Goal: Information Seeking & Learning: Learn about a topic

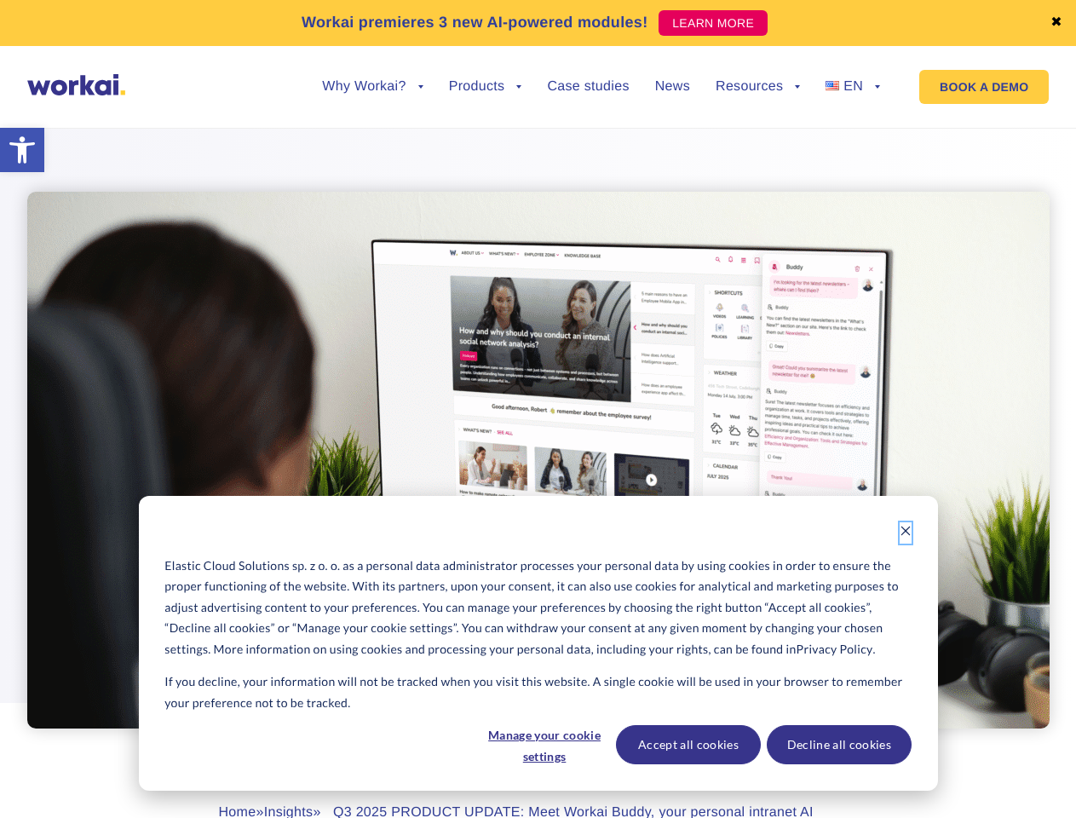
click at [905, 532] on icon "Dismiss cookie banner" at bounding box center [905, 531] width 12 height 12
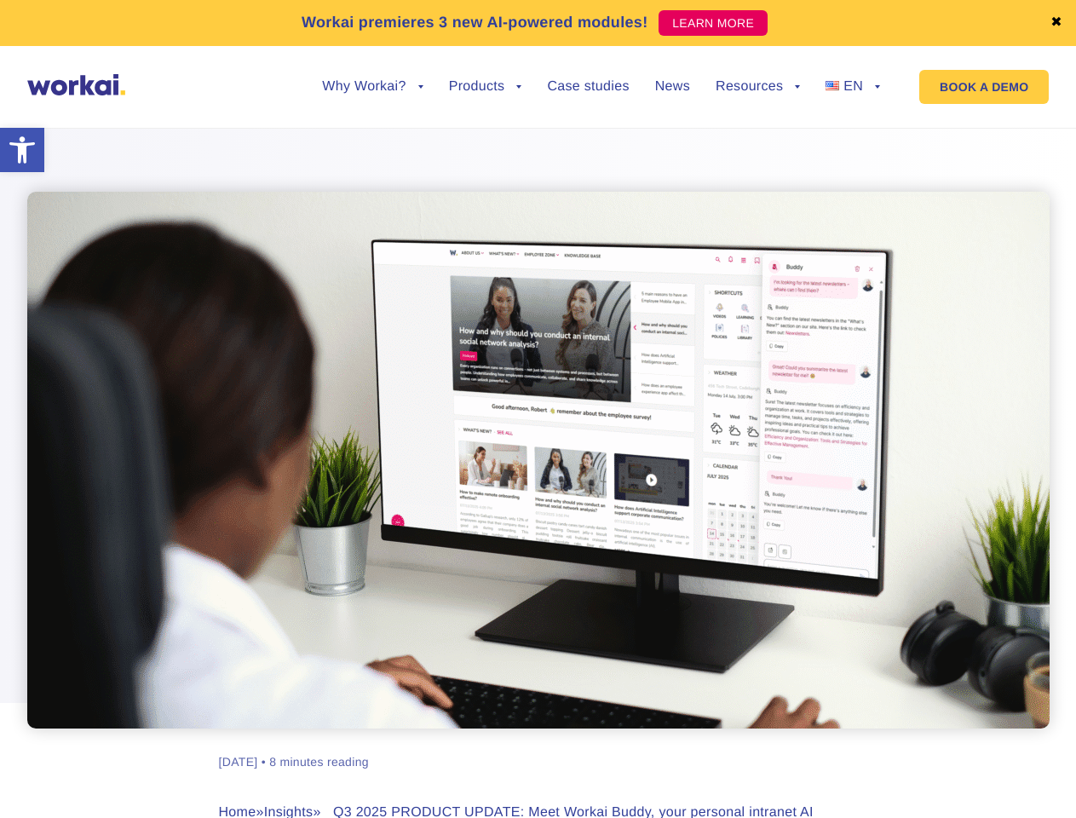
click at [543, 744] on div "[PERSON_NAME] [DATE] • 8 minutes reading Home » Insights » Q3 2025 PRODUCT UPDA…" at bounding box center [538, 519] width 945 height 827
click at [687, 744] on div "[PERSON_NAME] [DATE] • 8 minutes reading Home » Insights » Q3 2025 PRODUCT UPDA…" at bounding box center [538, 519] width 945 height 827
click at [838, 744] on div "[PERSON_NAME] [DATE] • 8 minutes reading Home » Insights » Q3 2025 PRODUCT UPDA…" at bounding box center [538, 519] width 945 height 827
click at [1056, 23] on link "✖" at bounding box center [1056, 23] width 12 height 14
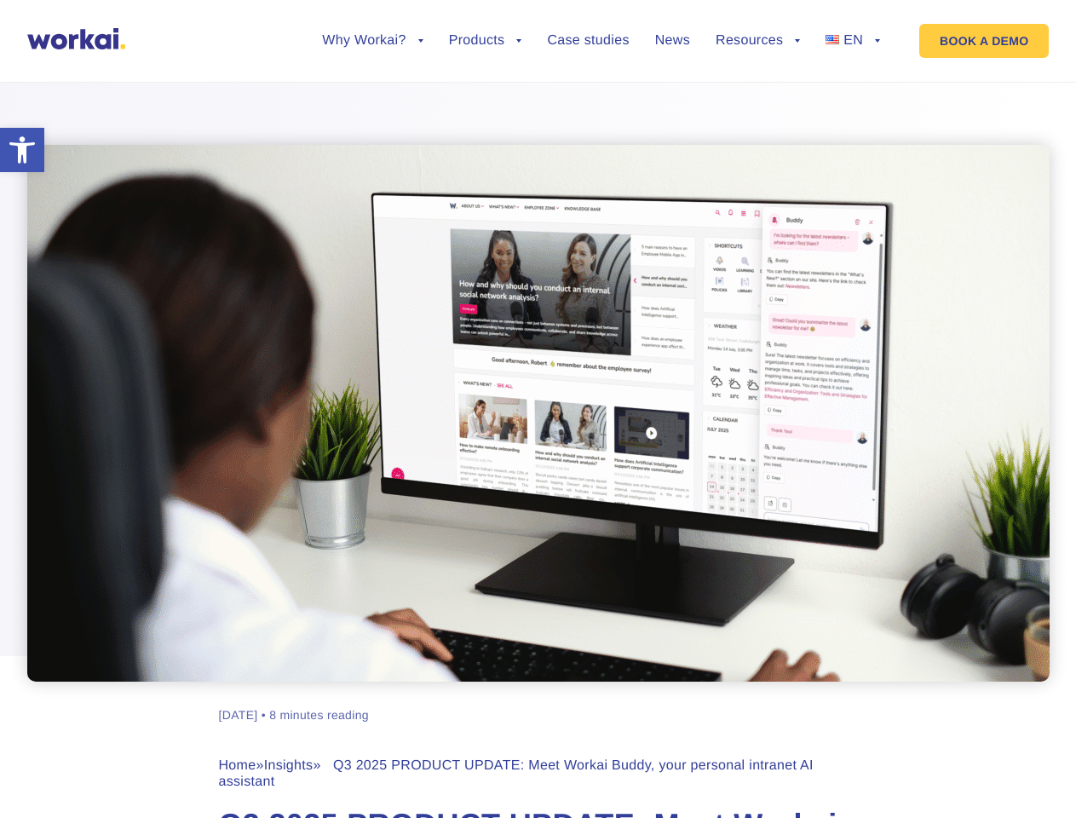
click at [372, 100] on div at bounding box center [538, 371] width 1076 height 622
click at [372, 87] on div at bounding box center [538, 371] width 1076 height 622
click at [485, 100] on div at bounding box center [538, 371] width 1076 height 622
click at [757, 100] on div at bounding box center [538, 371] width 1076 height 622
click at [757, 87] on div at bounding box center [538, 371] width 1076 height 622
